Goal: Check status: Check status

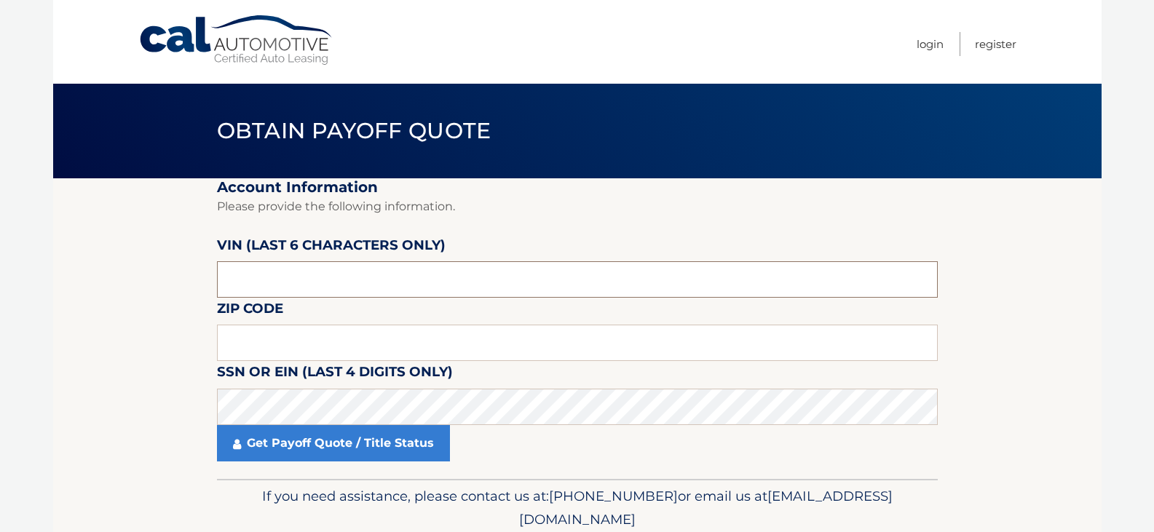
click at [298, 282] on input "text" at bounding box center [577, 279] width 721 height 36
click at [285, 330] on input "text" at bounding box center [577, 343] width 721 height 36
paste input "2260"
type input "2260"
click at [303, 277] on input "text" at bounding box center [577, 279] width 721 height 36
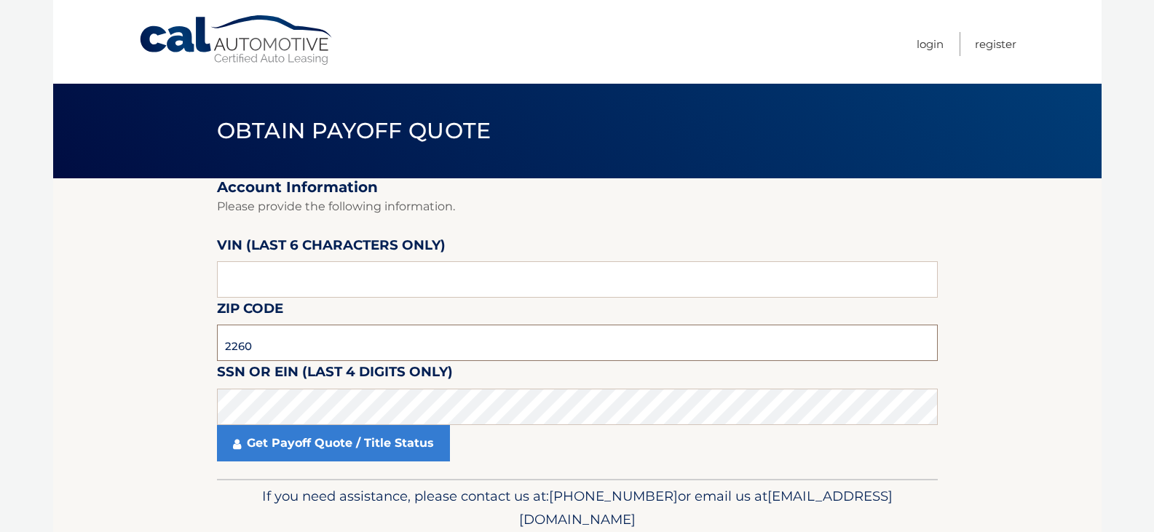
click at [308, 334] on input "2260" at bounding box center [577, 343] width 721 height 36
click at [353, 266] on input "text" at bounding box center [577, 279] width 721 height 36
type input "212883"
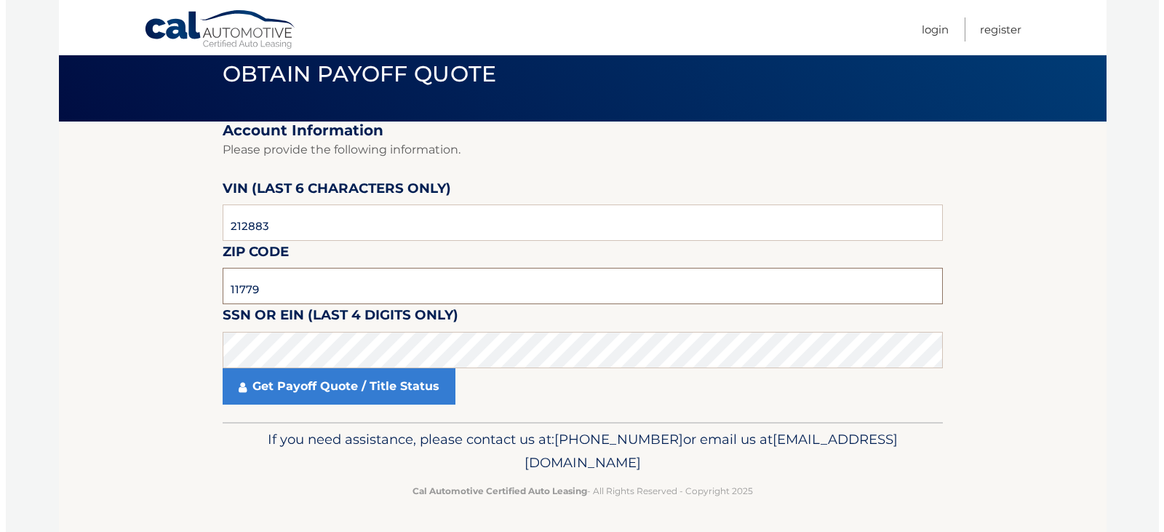
scroll to position [57, 0]
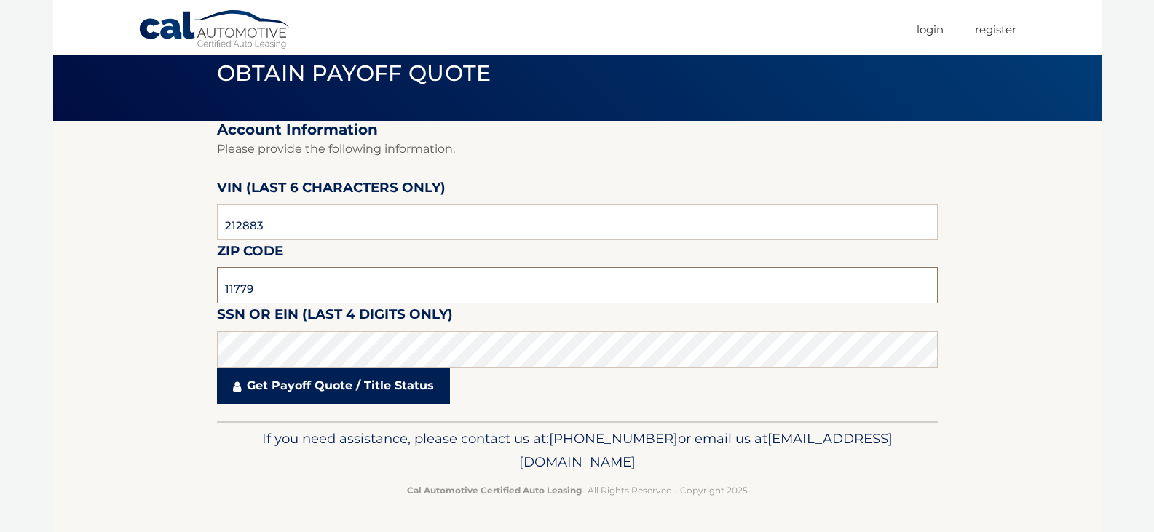
type input "11779"
click at [372, 381] on link "Get Payoff Quote / Title Status" at bounding box center [333, 386] width 233 height 36
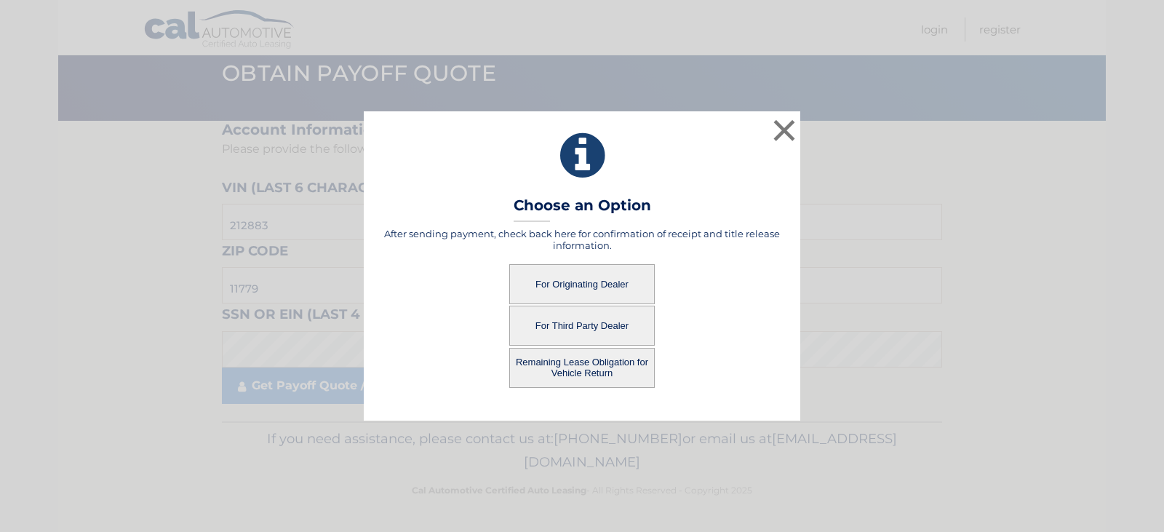
click at [611, 383] on button "Remaining Lease Obligation for Vehicle Return" at bounding box center [582, 368] width 146 height 40
click at [593, 361] on button "Remaining Lease Obligation for Vehicle Return" at bounding box center [582, 368] width 146 height 40
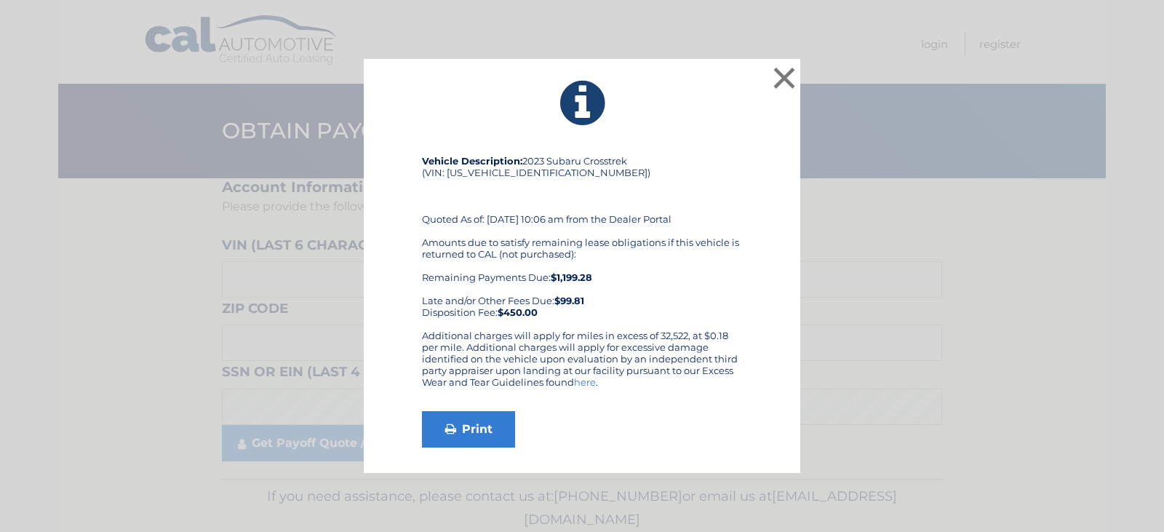
click at [685, 419] on div "Print" at bounding box center [582, 429] width 320 height 36
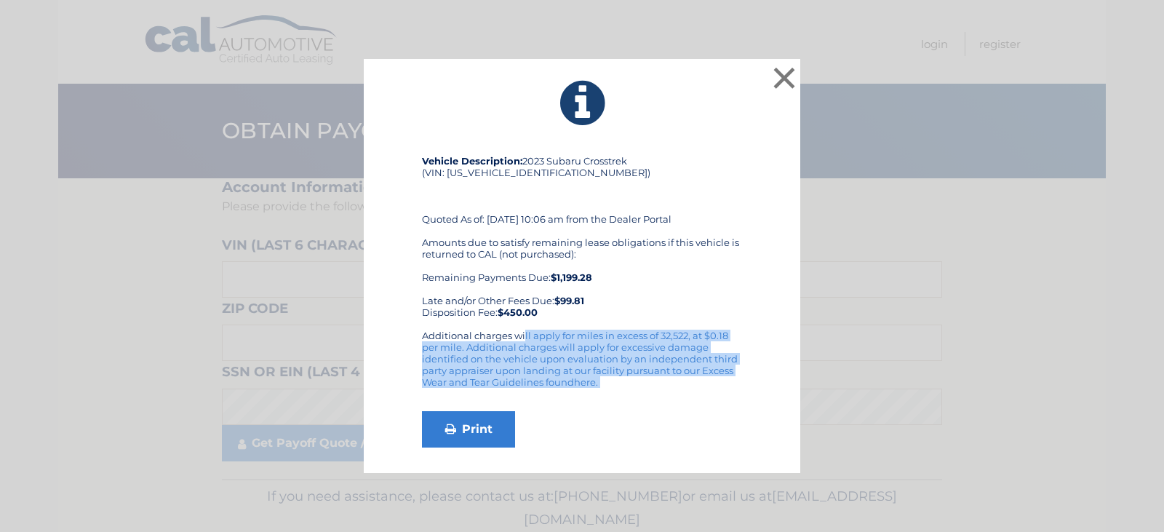
drag, startPoint x: 414, startPoint y: 334, endPoint x: 656, endPoint y: 395, distance: 249.9
click at [656, 395] on div "Vehicle Description: 2023 Subaru Crosstrek (VIN: JF2GTAEC8PH212883) Quoted As o…" at bounding box center [582, 301] width 400 height 293
click at [656, 395] on div "Additional charges will apply for miles in excess of 32,522, at $0.18 per mile.…" at bounding box center [582, 365] width 320 height 70
drag, startPoint x: 652, startPoint y: 379, endPoint x: 431, endPoint y: 320, distance: 229.2
click at [431, 320] on div "Vehicle Description: 2023 Subaru Crosstrek (VIN: JF2GTAEC8PH212883) Quoted As o…" at bounding box center [582, 301] width 320 height 293
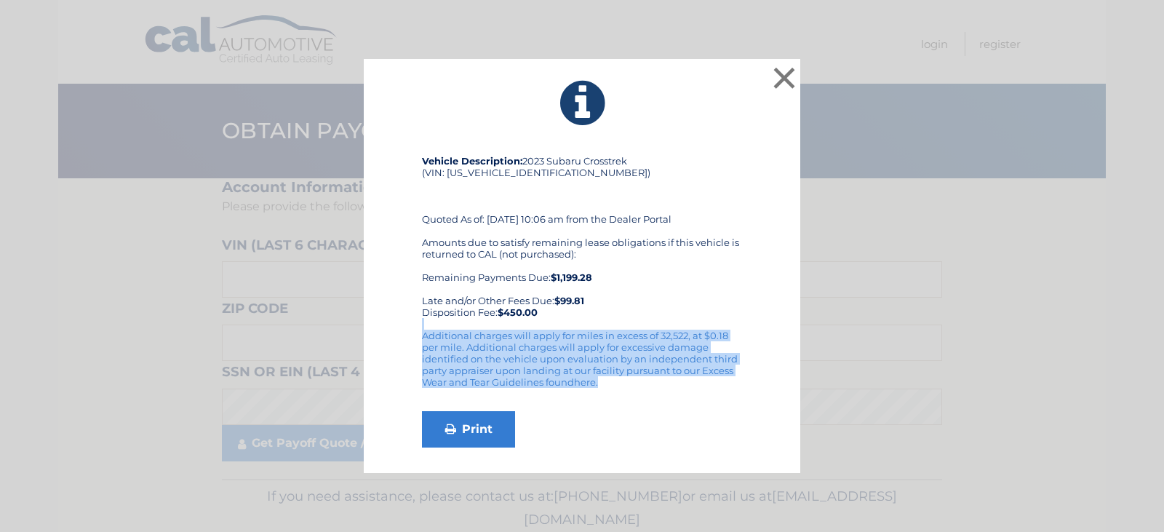
click at [474, 352] on div "Additional charges will apply for miles in excess of 32,522, at $0.18 per mile.…" at bounding box center [582, 365] width 320 height 70
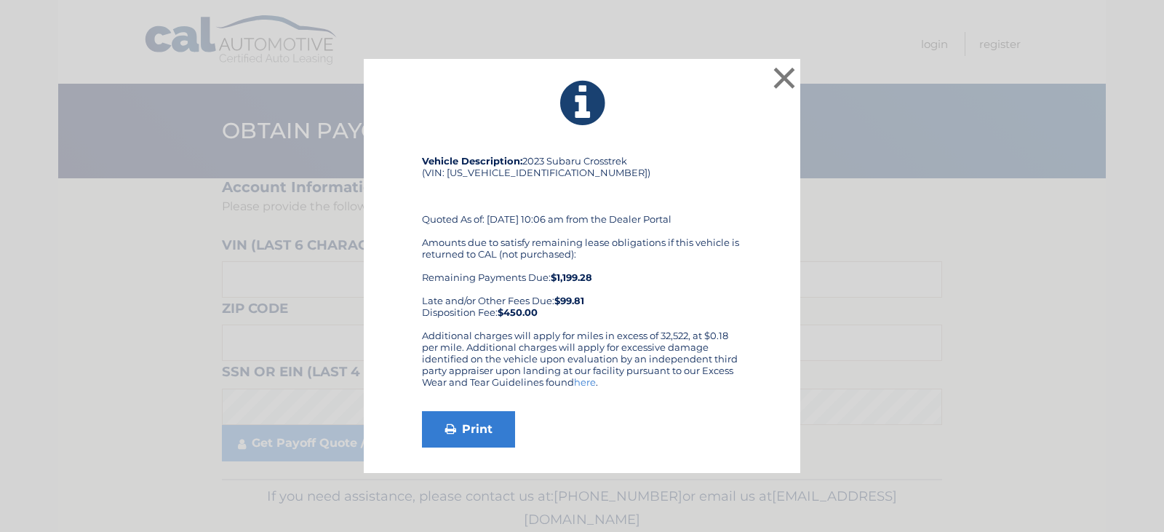
click at [656, 264] on div "Amounts due to satisfy remaining lease obligations if this vehicle is returned …" at bounding box center [582, 278] width 320 height 82
click at [647, 285] on div "Amounts due to satisfy remaining lease obligations if this vehicle is returned …" at bounding box center [582, 278] width 320 height 82
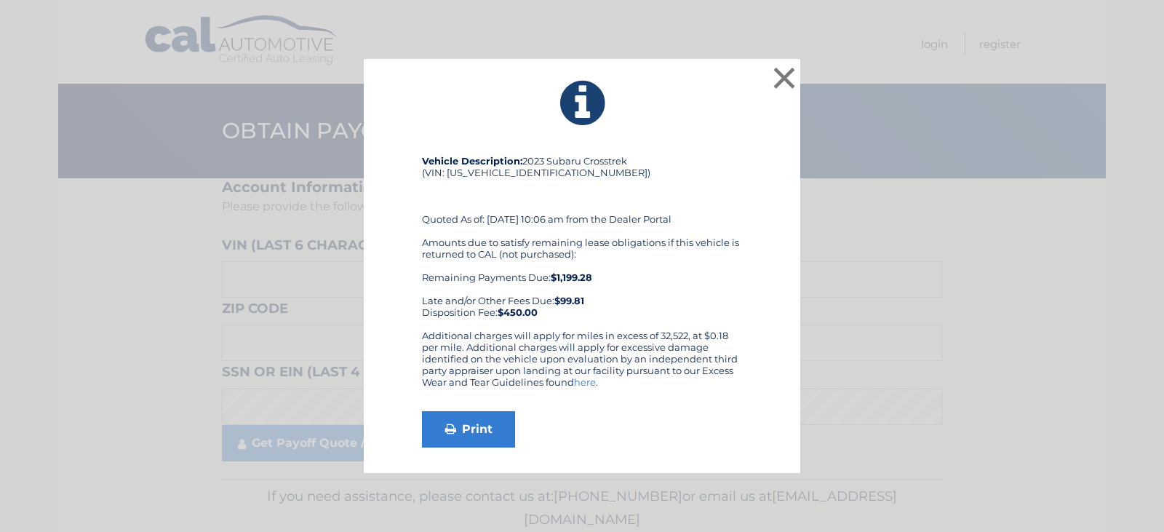
click at [644, 327] on div "Vehicle Description: 2023 Subaru Crosstrek (VIN: JF2GTAEC8PH212883) Quoted As o…" at bounding box center [582, 242] width 320 height 175
click at [641, 316] on div "Amounts due to satisfy remaining lease obligations if this vehicle is returned …" at bounding box center [582, 278] width 320 height 82
click at [639, 325] on div "Vehicle Description: 2023 Subaru Crosstrek (VIN: JF2GTAEC8PH212883) Quoted As o…" at bounding box center [582, 242] width 320 height 175
click at [638, 325] on div "Vehicle Description: 2023 Subaru Crosstrek (VIN: JF2GTAEC8PH212883) Quoted As o…" at bounding box center [582, 242] width 320 height 175
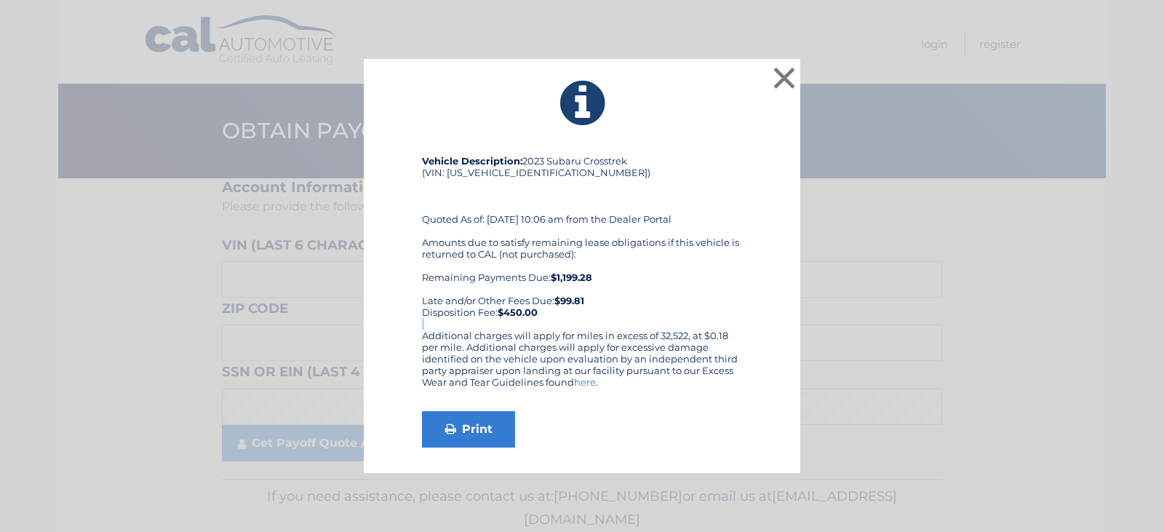
click at [638, 325] on div "Vehicle Description: 2023 Subaru Crosstrek (VIN: JF2GTAEC8PH212883) Quoted As o…" at bounding box center [582, 242] width 320 height 175
click at [735, 144] on div "× Vehicle Description: 2023 Subaru Crosstrek (VIN: JF2GTAEC8PH212883) Quoted As…" at bounding box center [582, 266] width 437 height 415
drag, startPoint x: 779, startPoint y: 88, endPoint x: 771, endPoint y: 91, distance: 9.2
click at [779, 88] on button "×" at bounding box center [784, 77] width 29 height 29
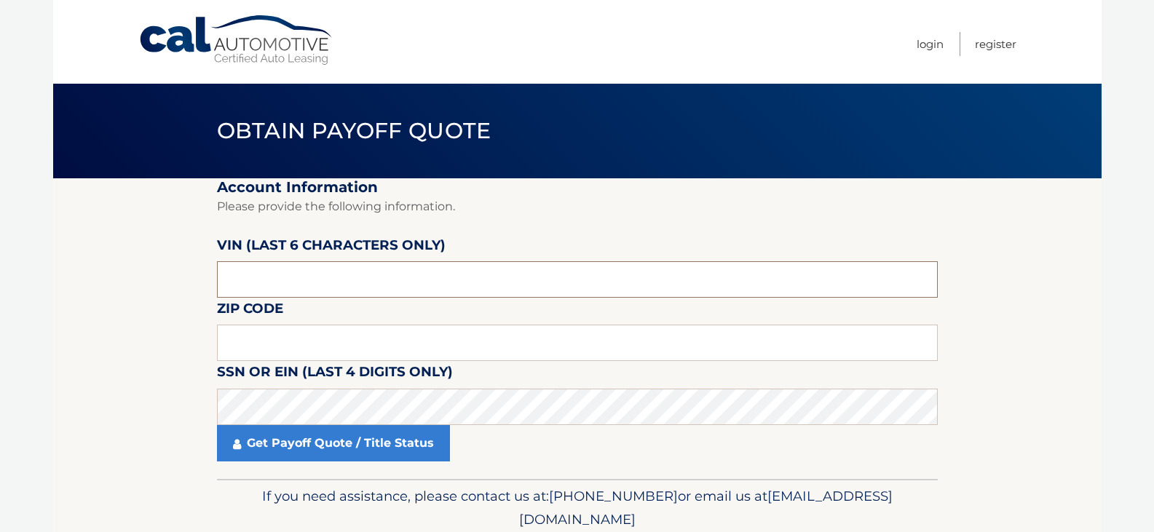
click at [314, 269] on input "text" at bounding box center [577, 279] width 721 height 36
type input "212883"
type input "11779"
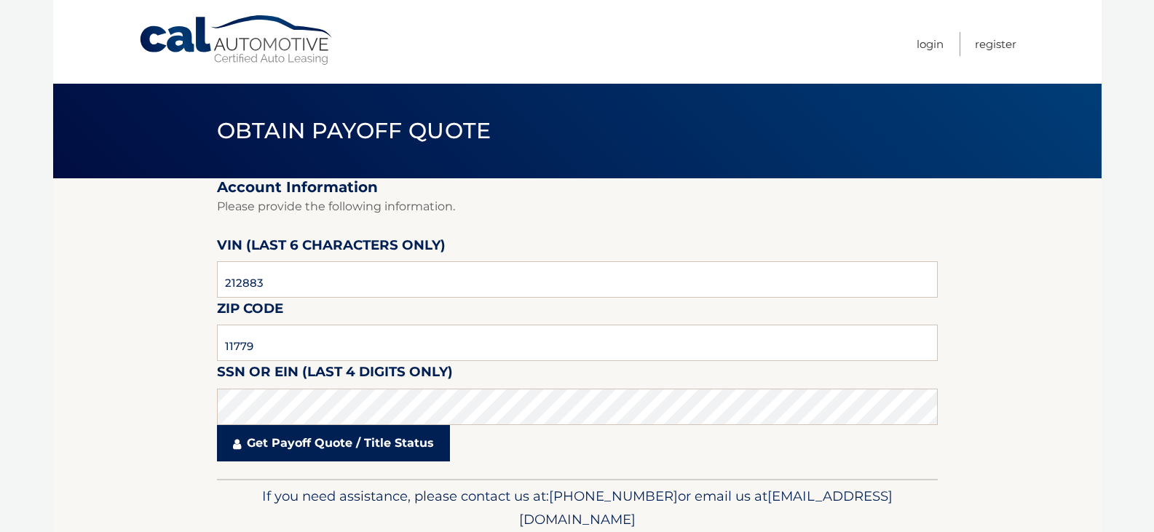
click at [428, 442] on link "Get Payoff Quote / Title Status" at bounding box center [333, 443] width 233 height 36
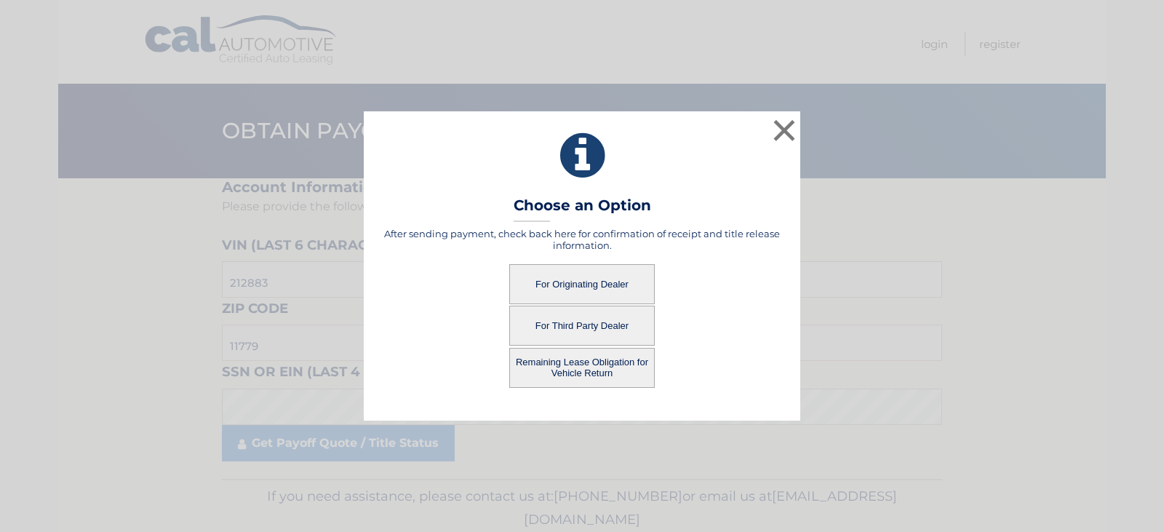
click at [628, 273] on button "For Originating Dealer" at bounding box center [582, 284] width 146 height 40
click at [591, 335] on button "For Third Party Dealer" at bounding box center [582, 326] width 146 height 40
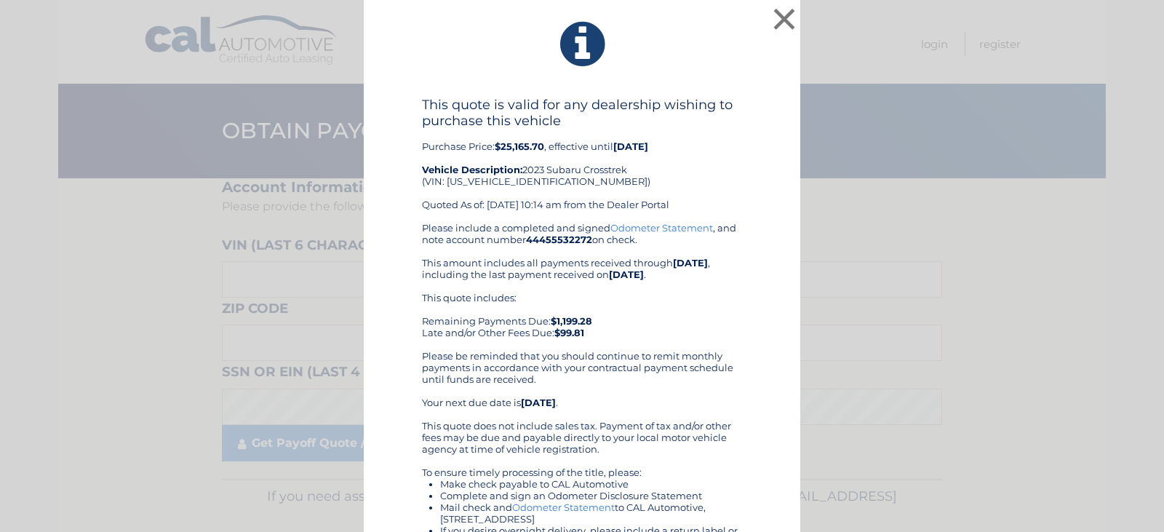
click at [637, 340] on div "Please include a completed and signed Odometer Statement , and note account num…" at bounding box center [582, 443] width 320 height 442
click at [636, 330] on div "This quote includes: Remaining Payments Due: $1,199.28 Late and/or Other Fees D…" at bounding box center [582, 315] width 320 height 47
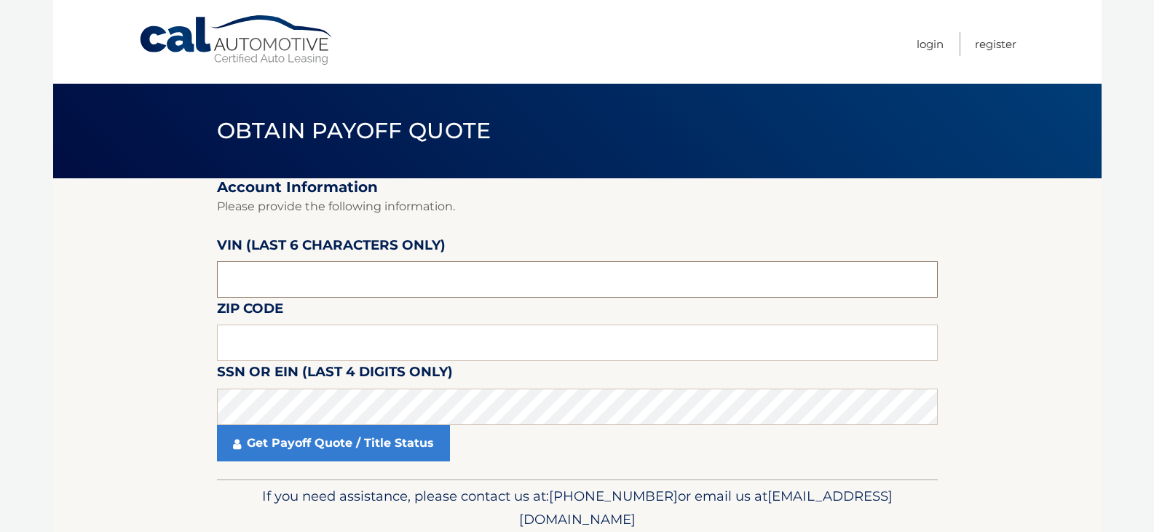
click at [576, 286] on input "text" at bounding box center [577, 279] width 721 height 36
type input "p*****"
type input "212883"
type input "11779"
click at [0, 408] on body "Cal Automotive Menu Login Register Obtain Payoff Quote" at bounding box center [577, 266] width 1154 height 532
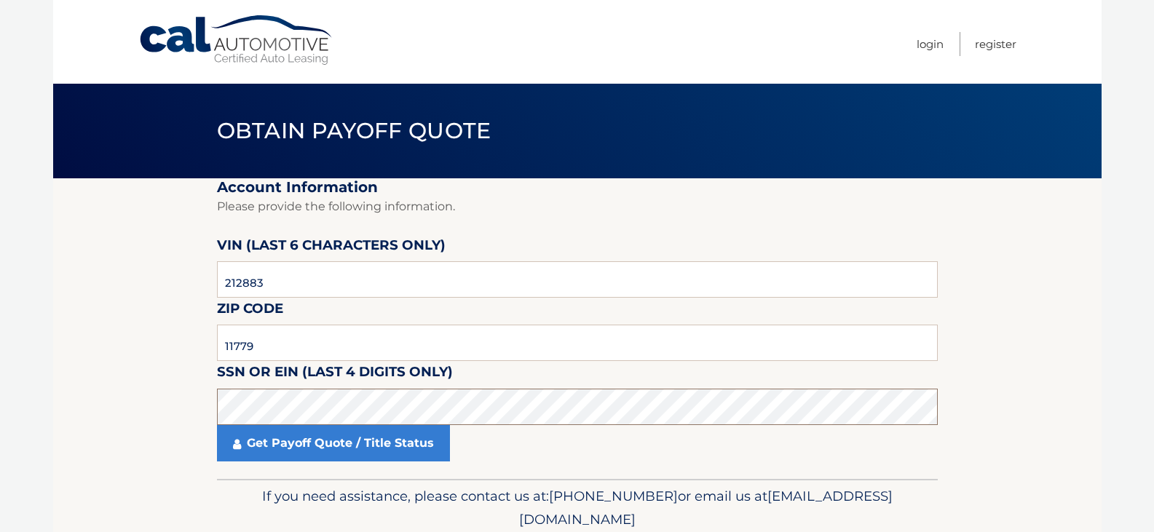
click button "For Originating Dealer" at bounding box center [0, 0] width 0 height 0
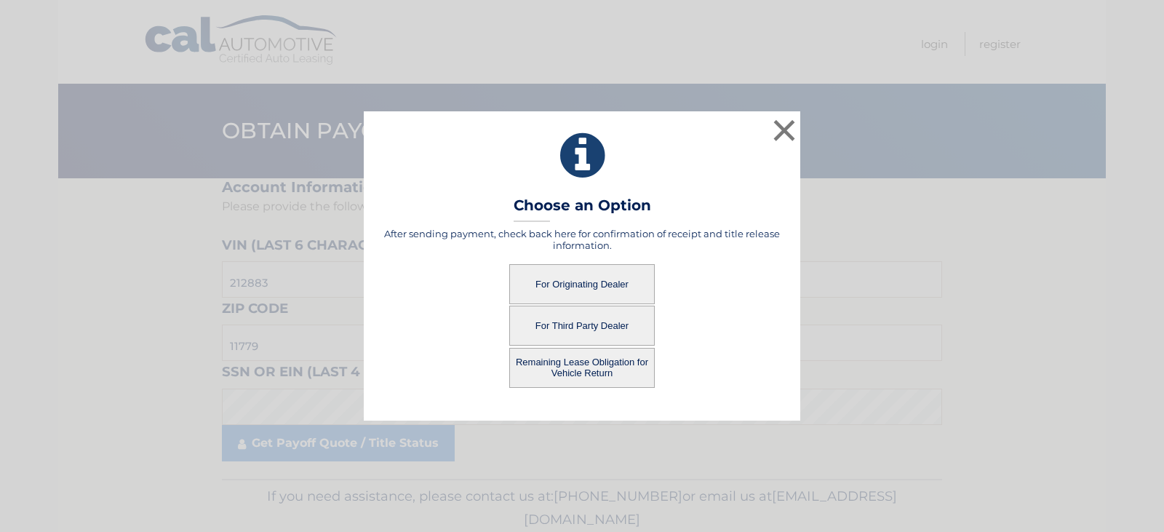
click at [551, 274] on button "For Originating Dealer" at bounding box center [582, 284] width 146 height 40
